Goal: Transaction & Acquisition: Book appointment/travel/reservation

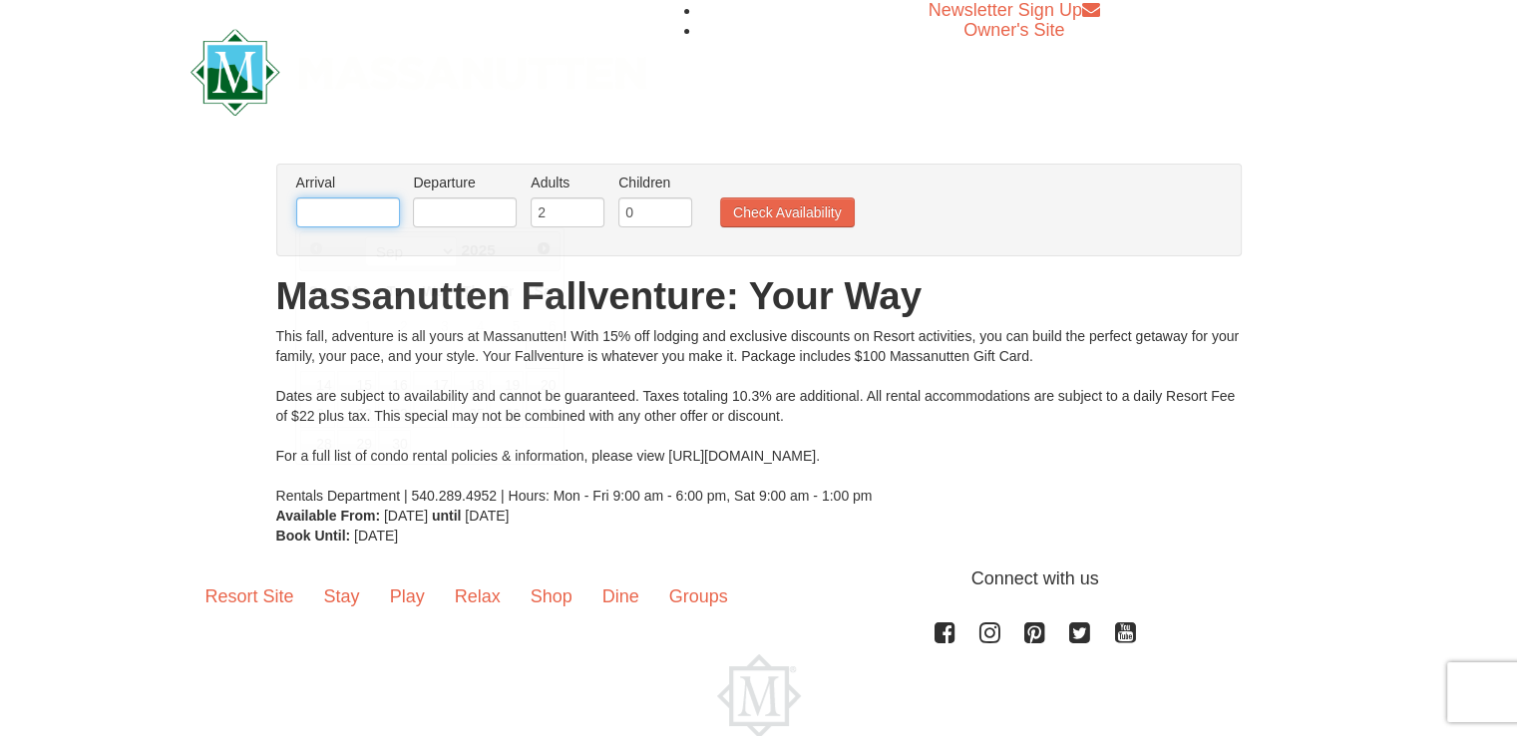
click at [342, 207] on input "text" at bounding box center [348, 212] width 104 height 30
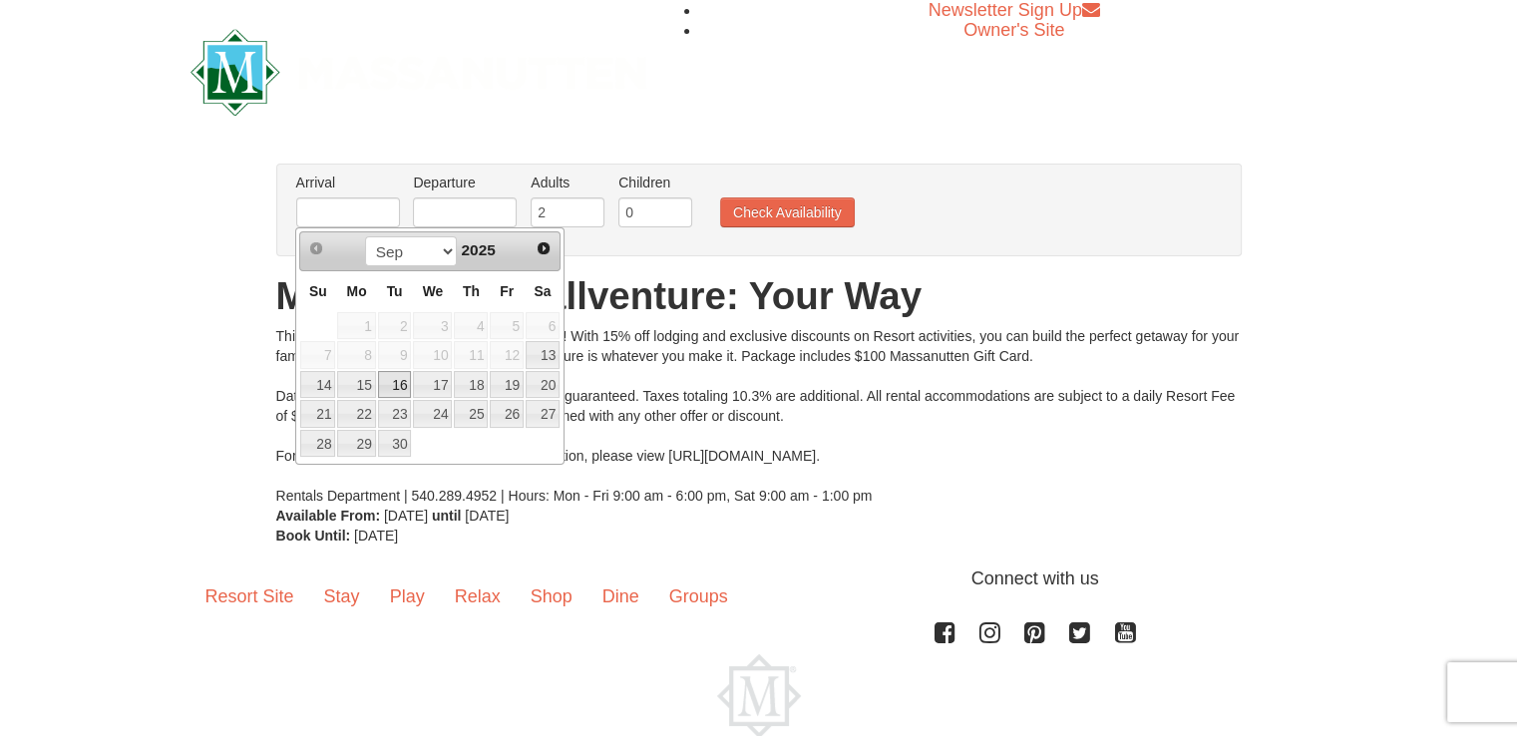
click at [394, 384] on link "16" at bounding box center [395, 385] width 34 height 28
type input "[DATE]"
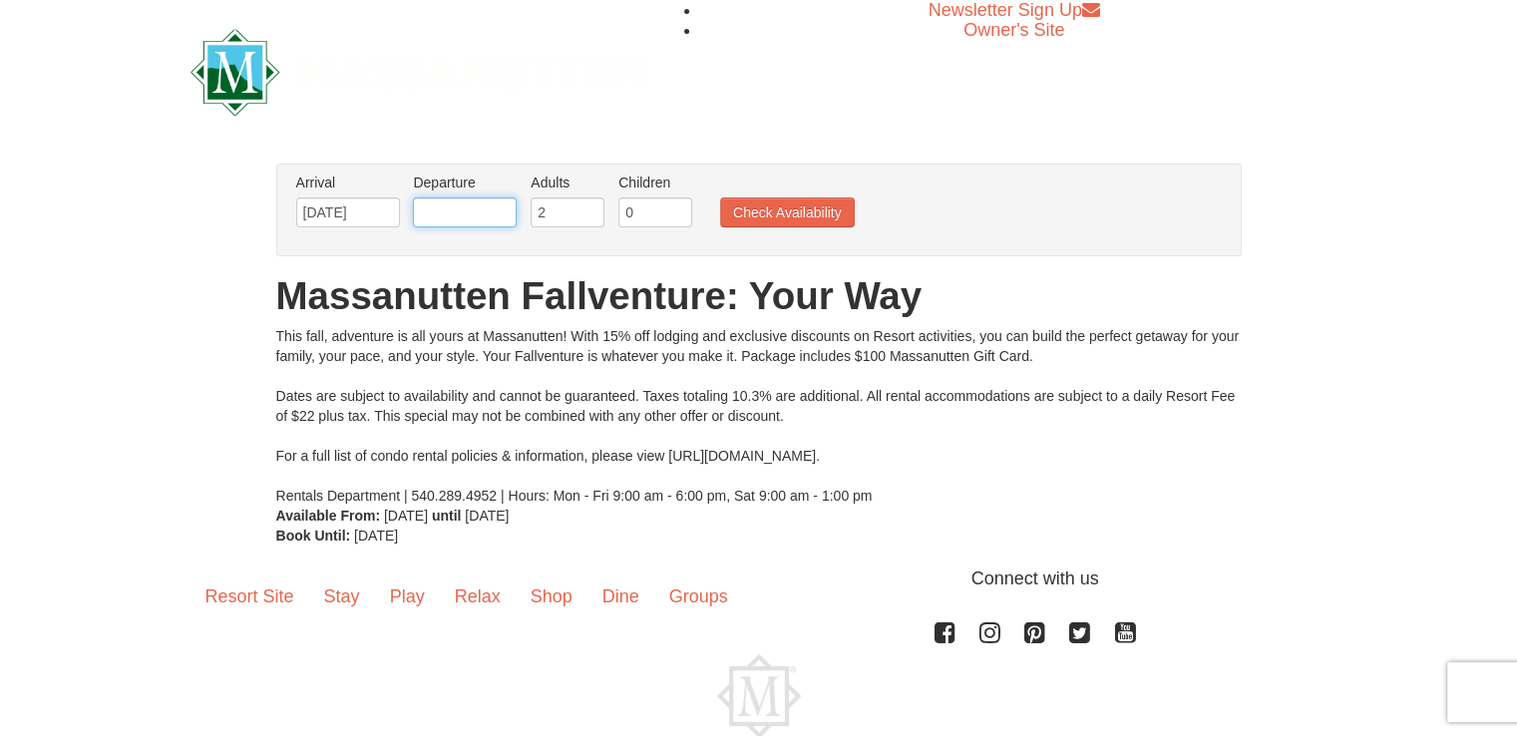
click at [504, 212] on input "text" at bounding box center [465, 212] width 104 height 30
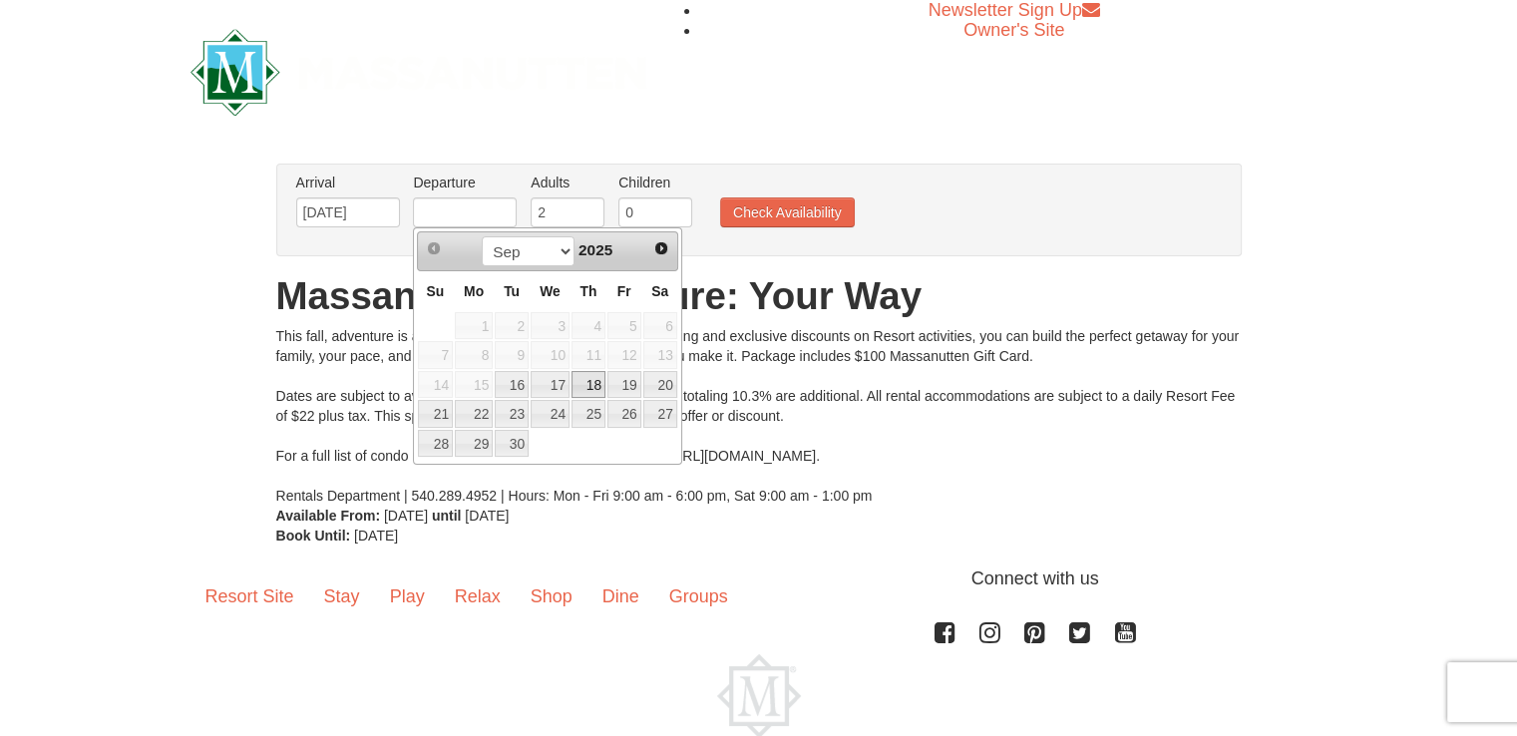
click at [598, 380] on link "18" at bounding box center [589, 385] width 34 height 28
type input "[DATE]"
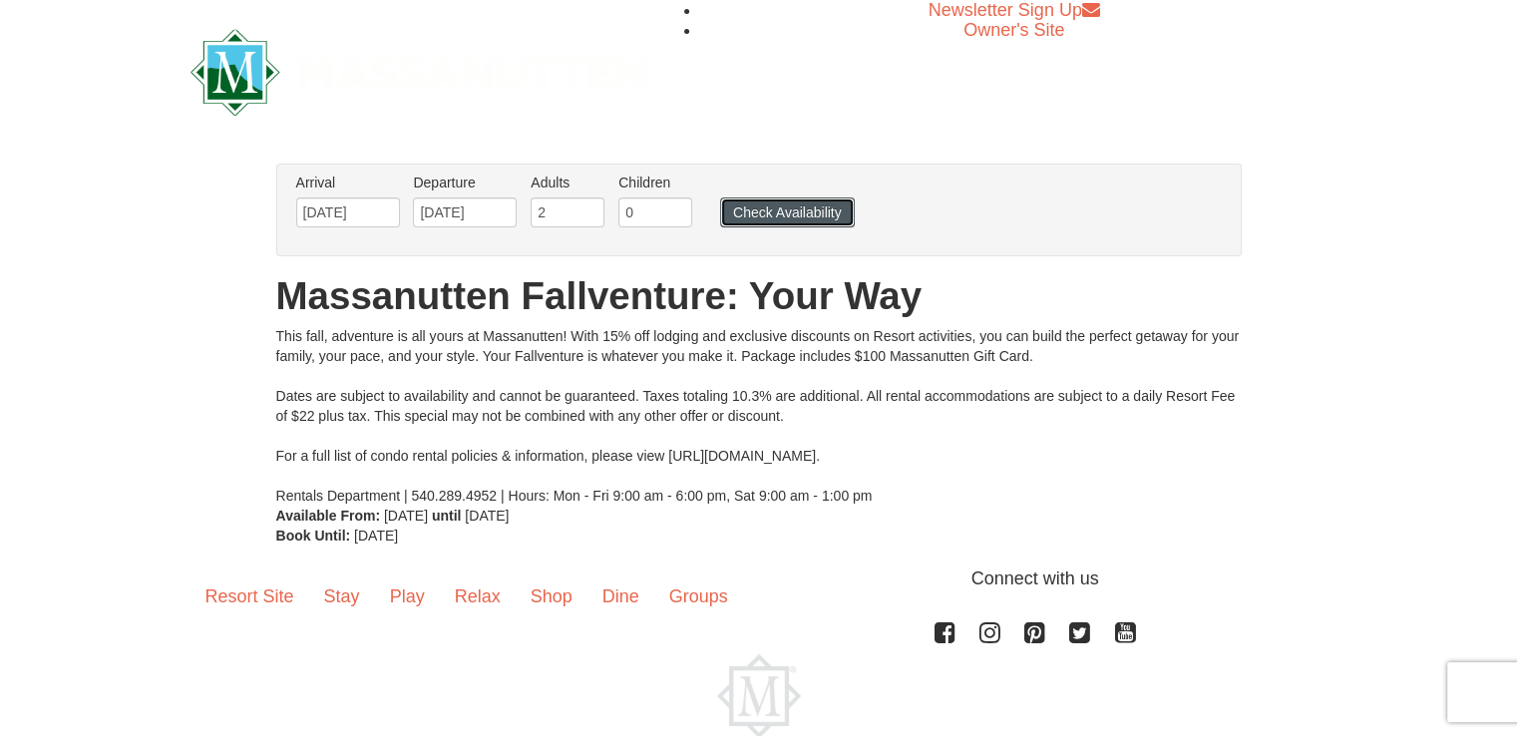
click at [758, 212] on button "Check Availability" at bounding box center [787, 212] width 135 height 30
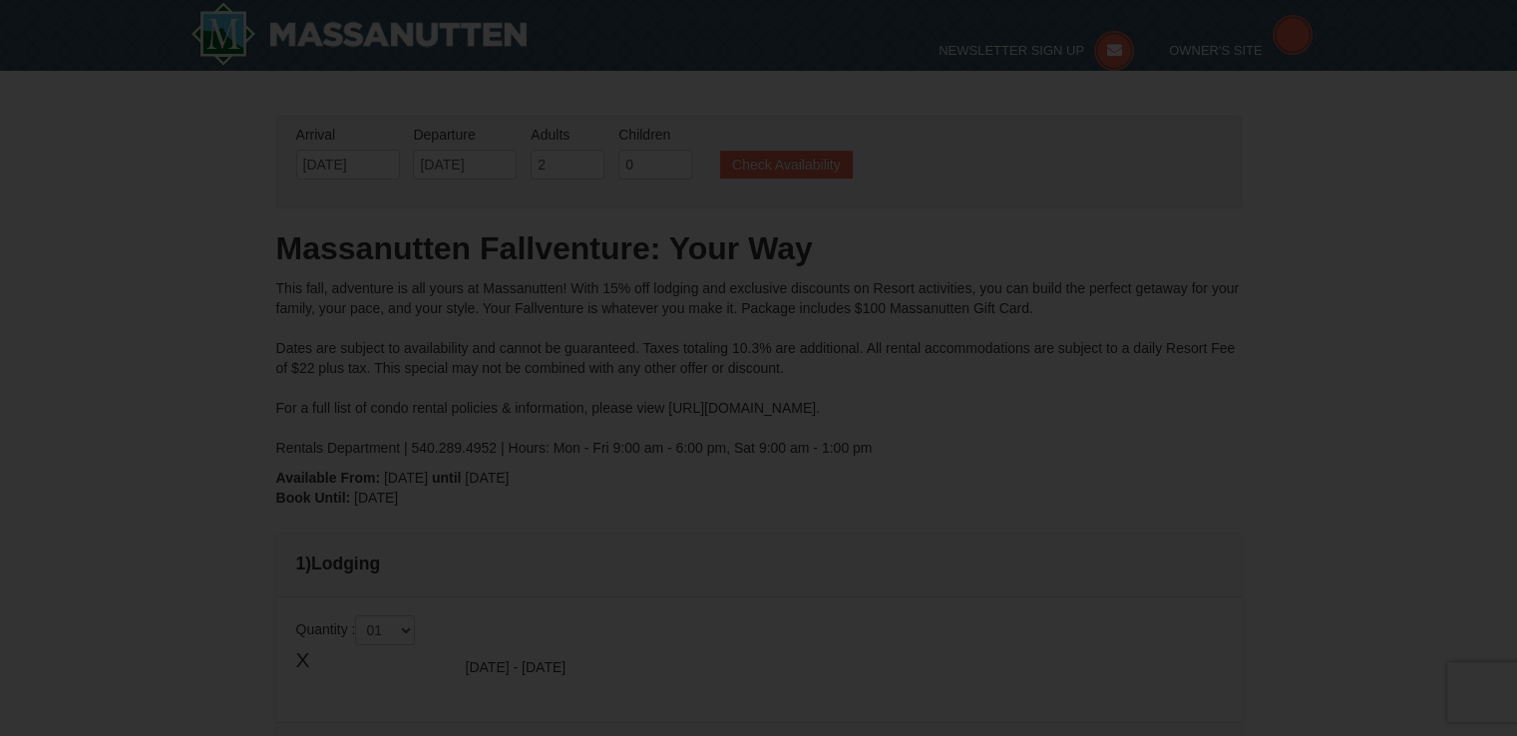
type input "[DATE]"
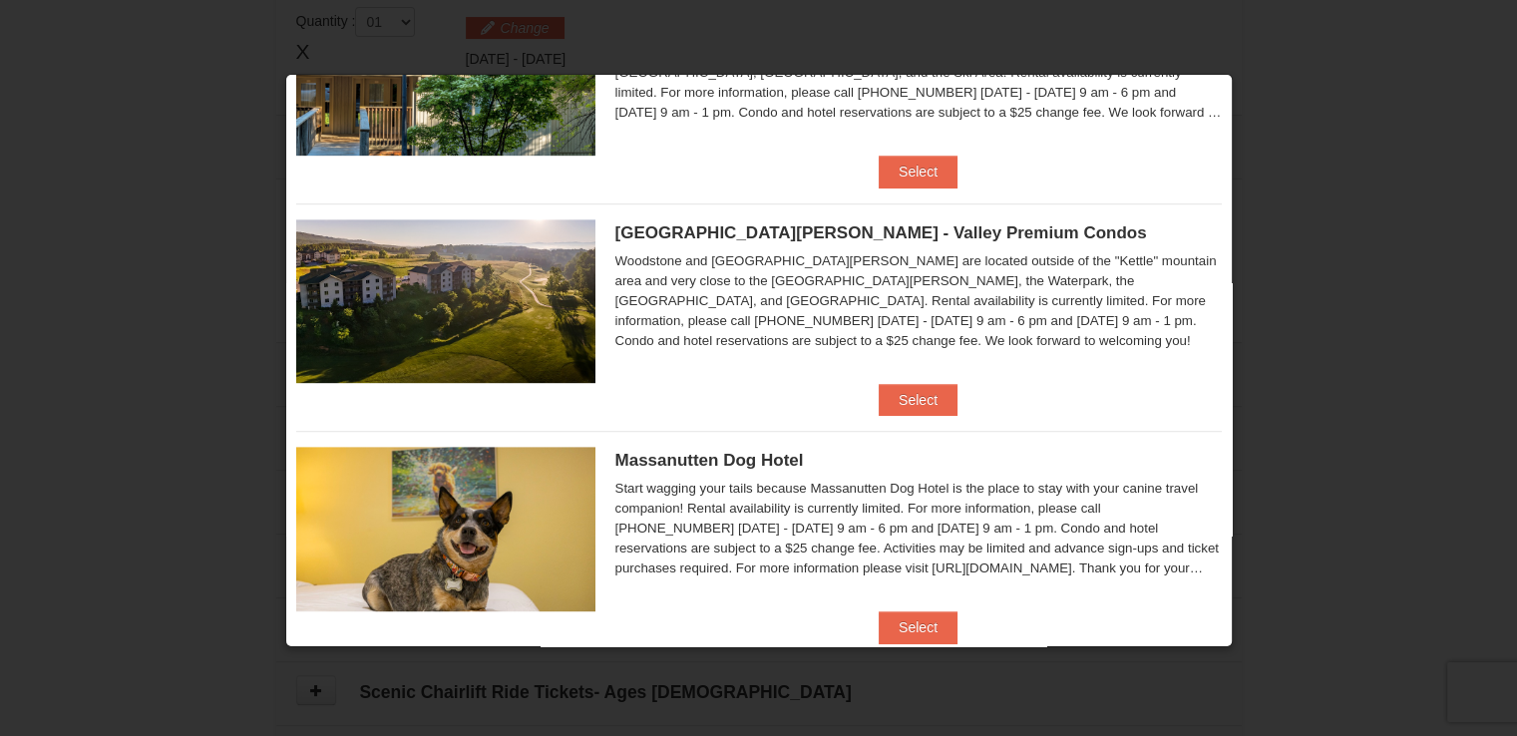
scroll to position [913, 0]
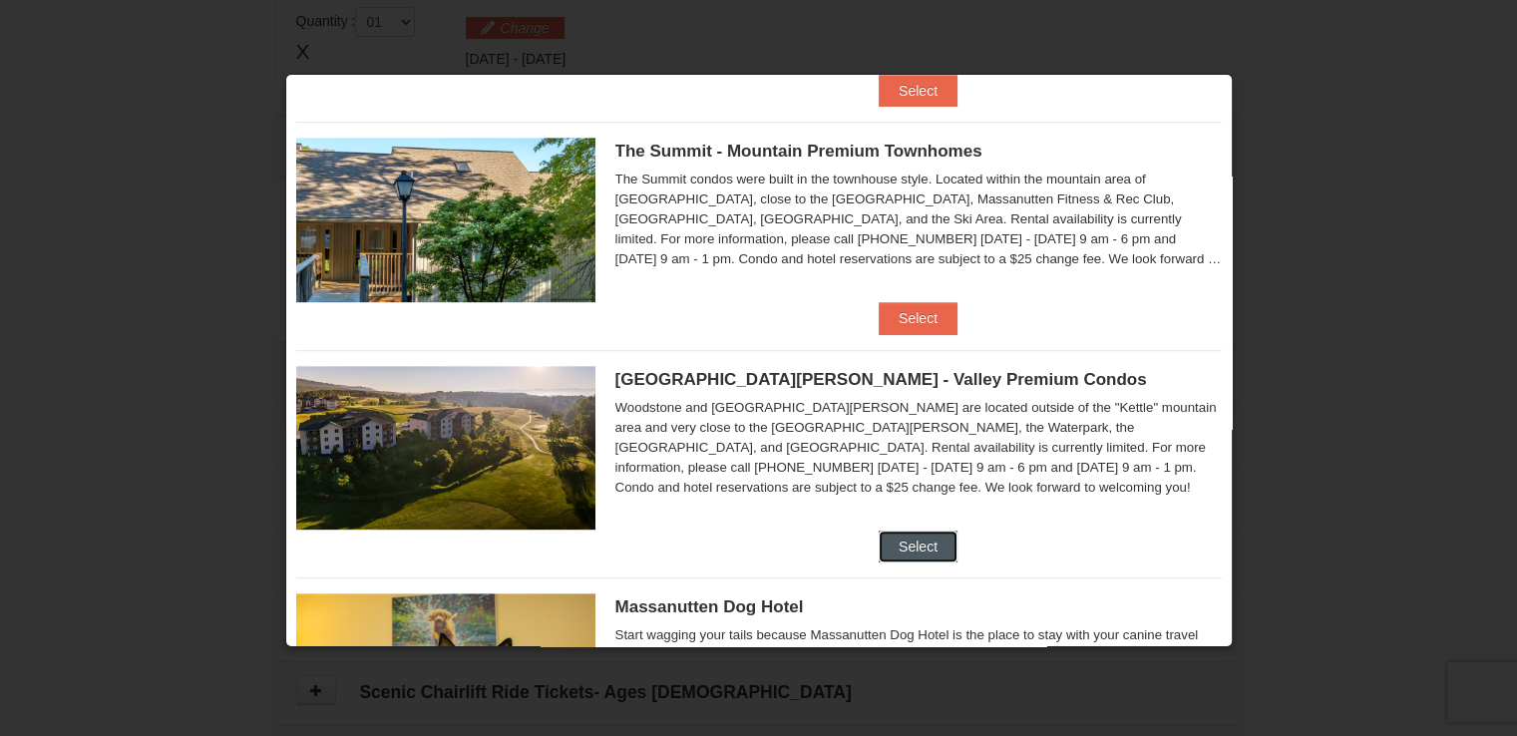
click at [906, 539] on button "Select" at bounding box center [918, 547] width 79 height 32
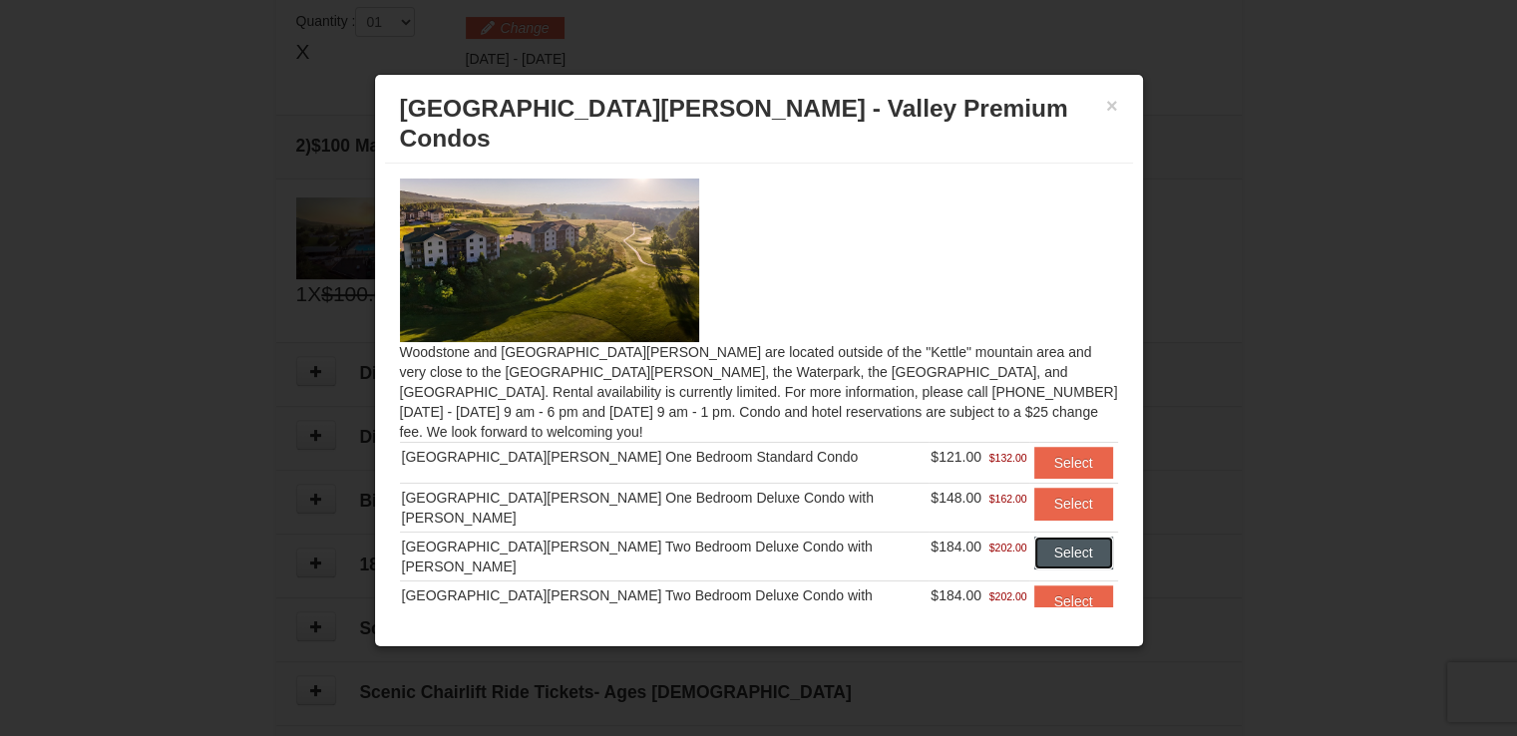
click at [1047, 537] on button "Select" at bounding box center [1073, 553] width 79 height 32
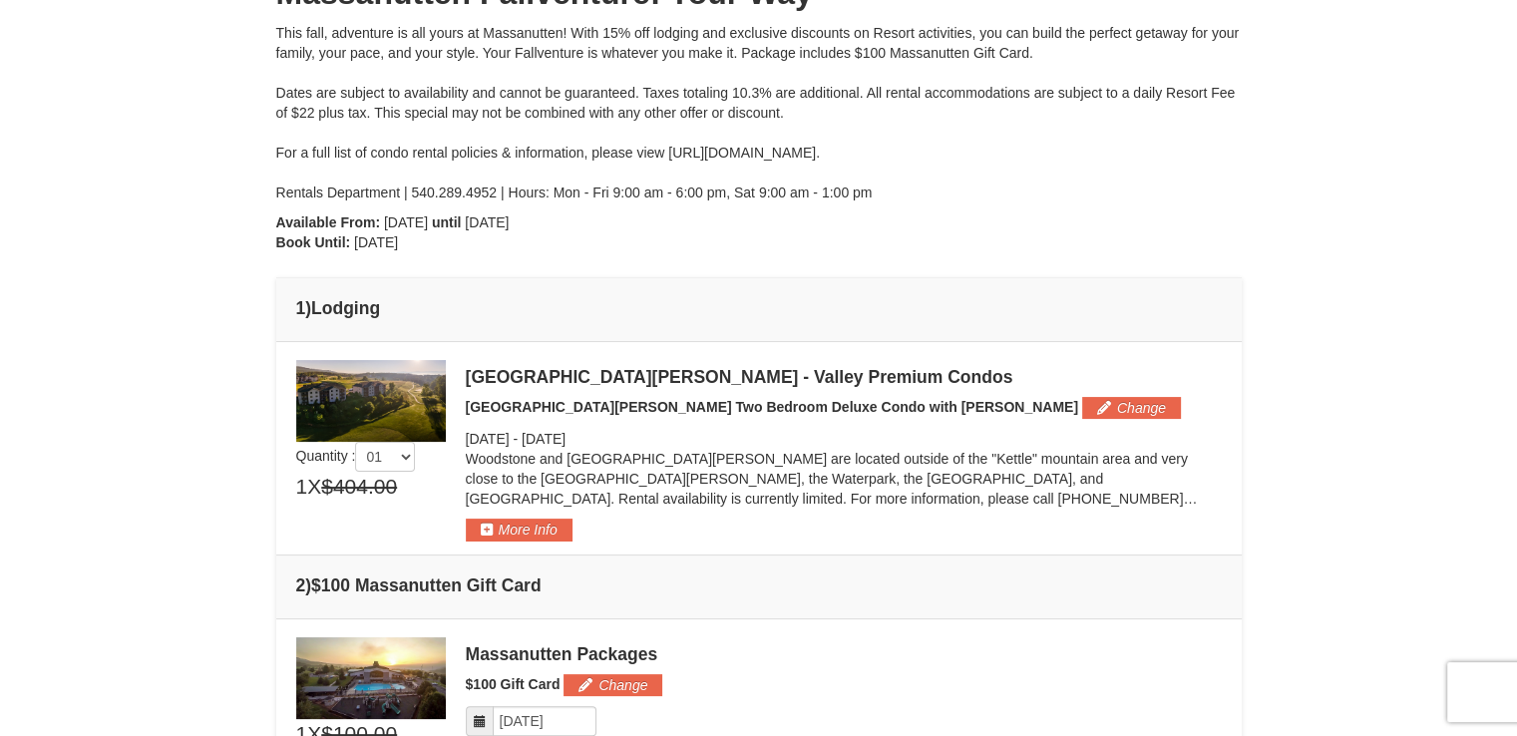
scroll to position [0, 0]
